Goal: Use online tool/utility: Utilize a website feature to perform a specific function

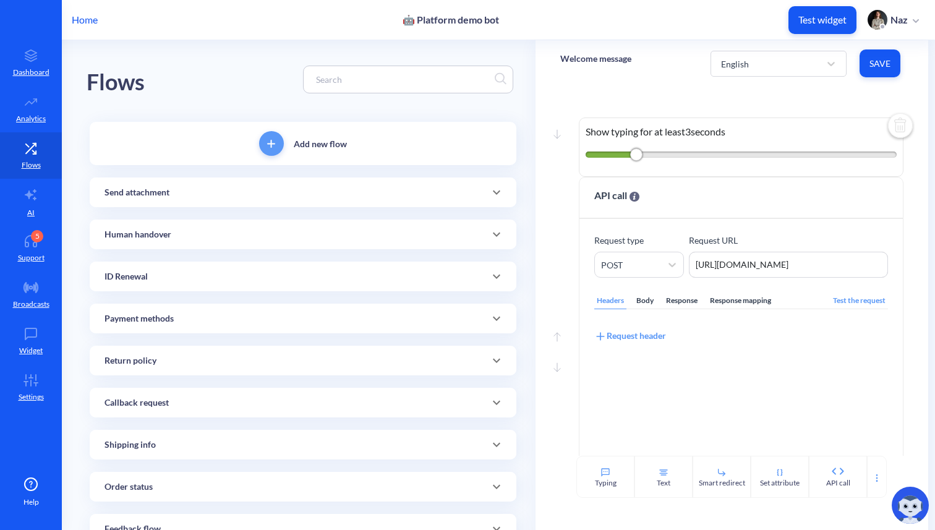
scroll to position [756, 0]
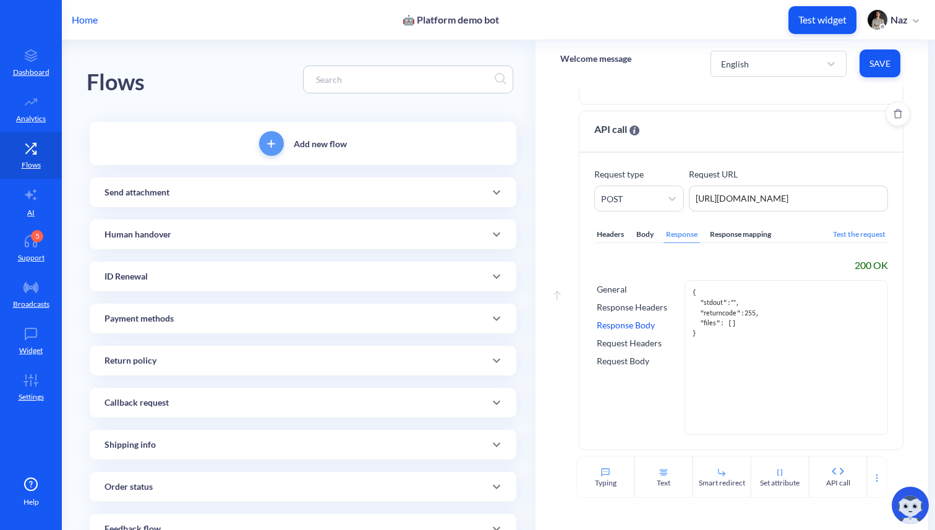
click at [845, 237] on div "Test the request" at bounding box center [858, 234] width 57 height 17
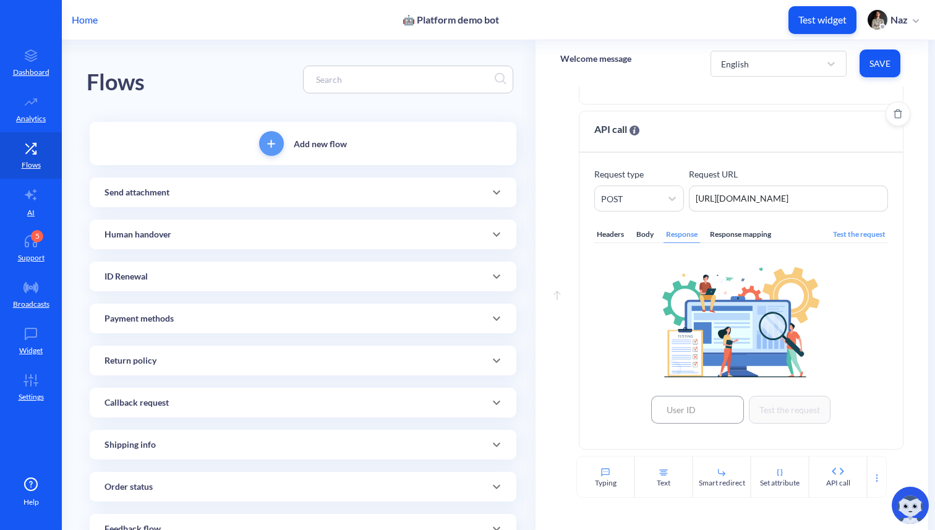
click at [708, 420] on input at bounding box center [697, 410] width 93 height 28
click at [708, 384] on div "306033" at bounding box center [697, 381] width 93 height 23
type input "306033"
click at [749, 411] on button "Test the request" at bounding box center [790, 410] width 82 height 28
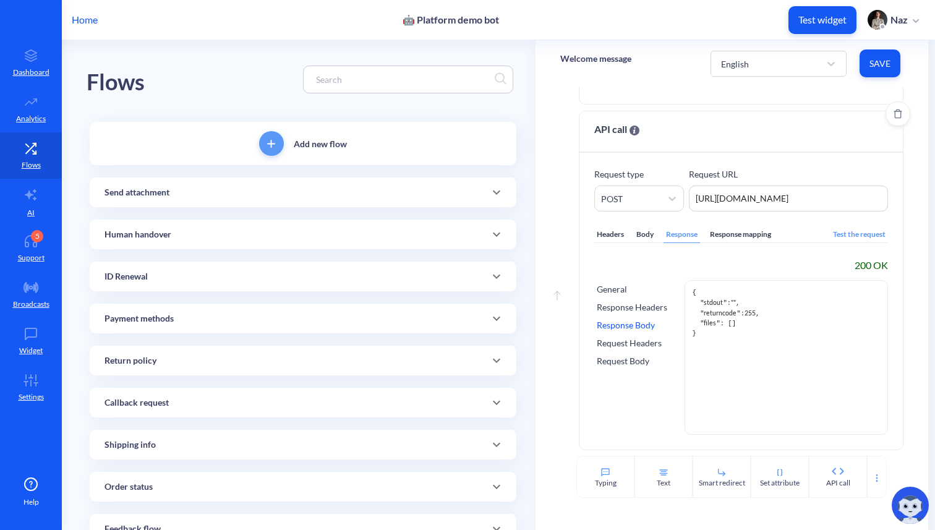
click at [839, 234] on div "Test the request" at bounding box center [858, 234] width 57 height 17
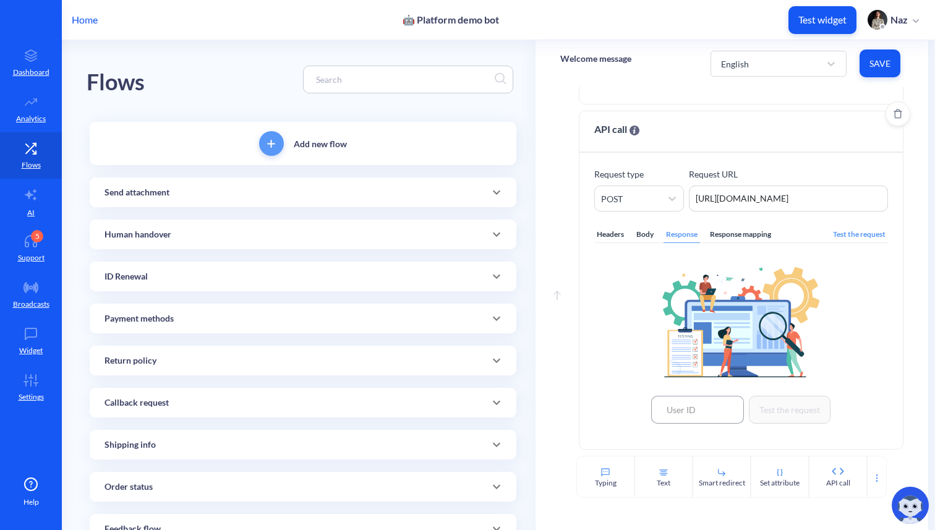
click at [704, 406] on input at bounding box center [697, 410] width 93 height 28
click at [693, 390] on div "306033" at bounding box center [697, 381] width 93 height 23
type input "306033"
click at [764, 402] on button "Test the request" at bounding box center [790, 410] width 82 height 28
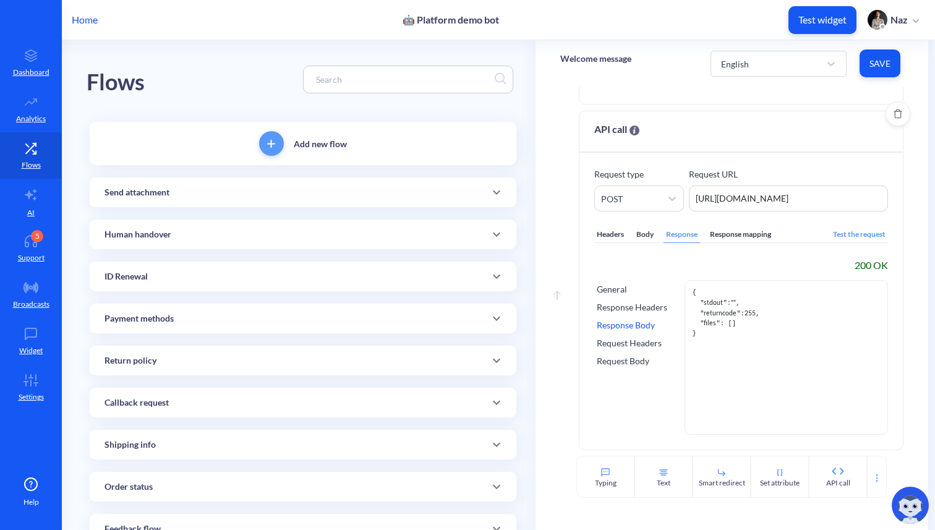
click at [694, 411] on pre "{ " stdout ": "" , " returncode ": 255 , " files ": [] }" at bounding box center [785, 361] width 187 height 146
click at [835, 237] on div "Test the request" at bounding box center [858, 234] width 57 height 17
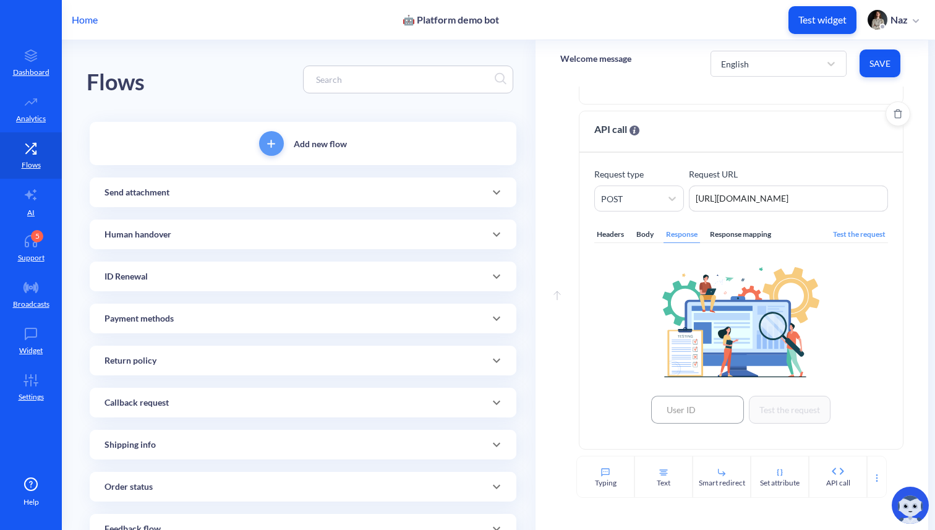
click at [705, 407] on input at bounding box center [697, 410] width 93 height 28
click at [705, 389] on div "306033" at bounding box center [697, 381] width 93 height 23
type input "306033"
click at [765, 411] on button "Test the request" at bounding box center [790, 410] width 82 height 28
